Goal: Transaction & Acquisition: Download file/media

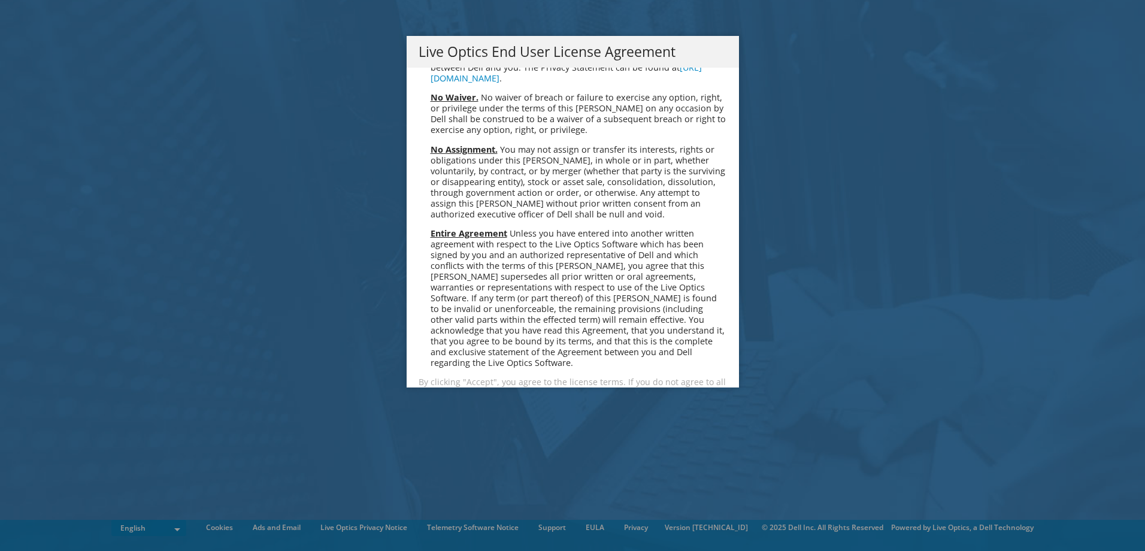
scroll to position [4527, 0]
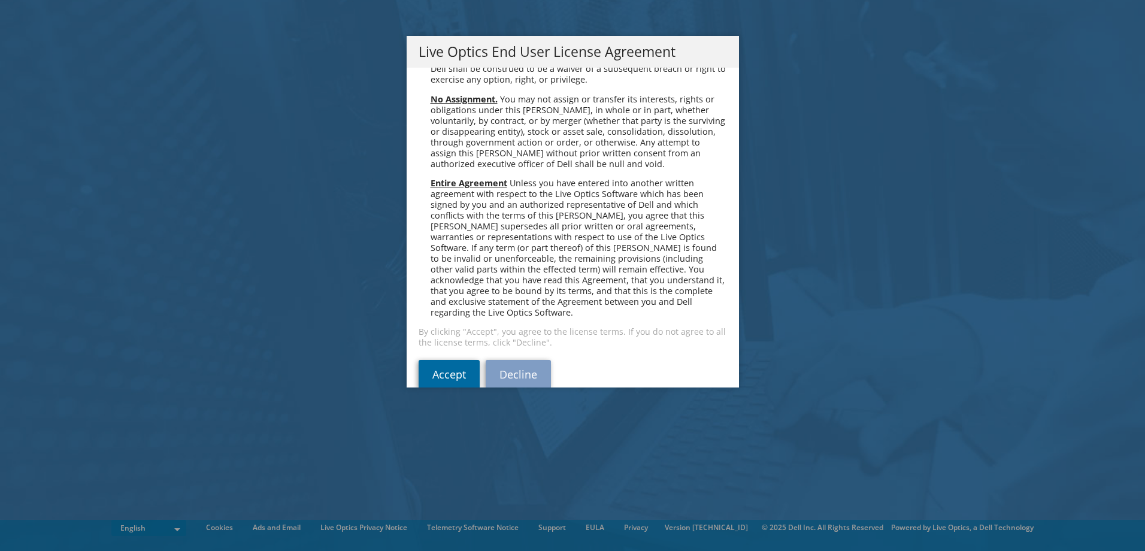
click at [446, 360] on link "Accept" at bounding box center [448, 374] width 61 height 29
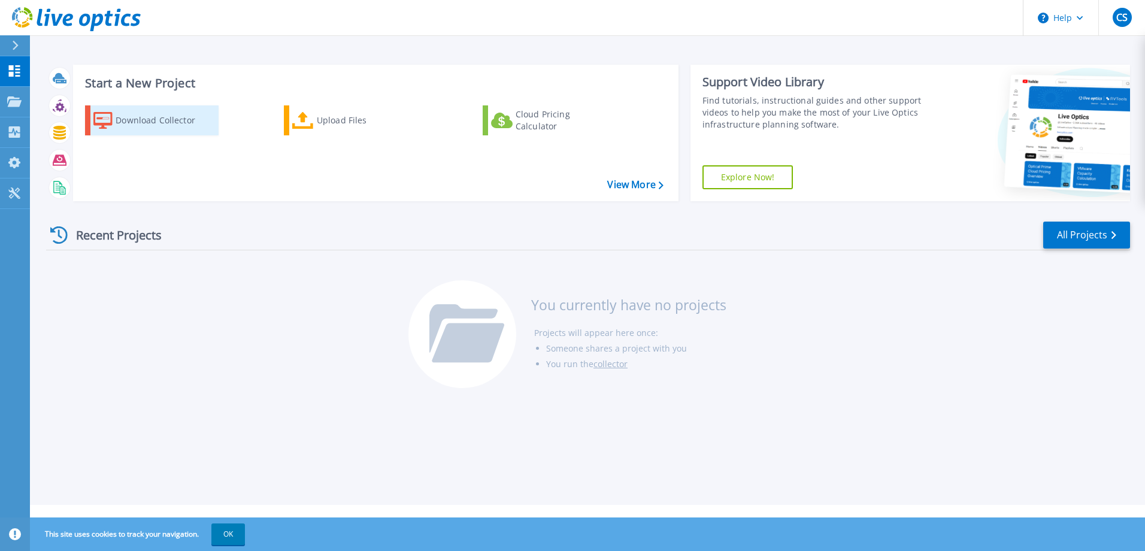
click at [132, 123] on div "Download Collector" at bounding box center [164, 120] width 96 height 24
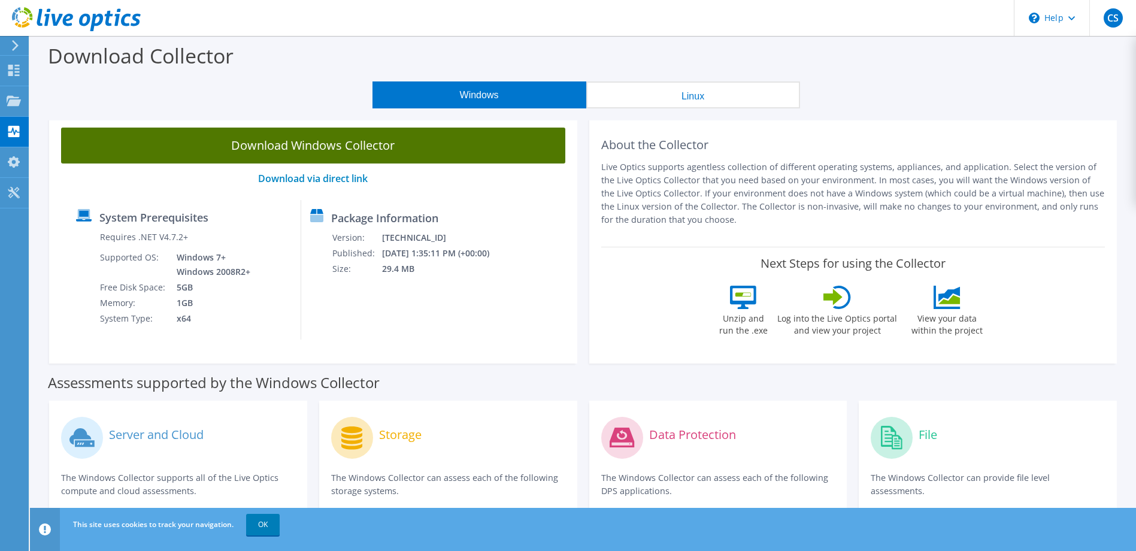
click at [350, 146] on link "Download Windows Collector" at bounding box center [313, 146] width 504 height 36
